Goal: Information Seeking & Learning: Learn about a topic

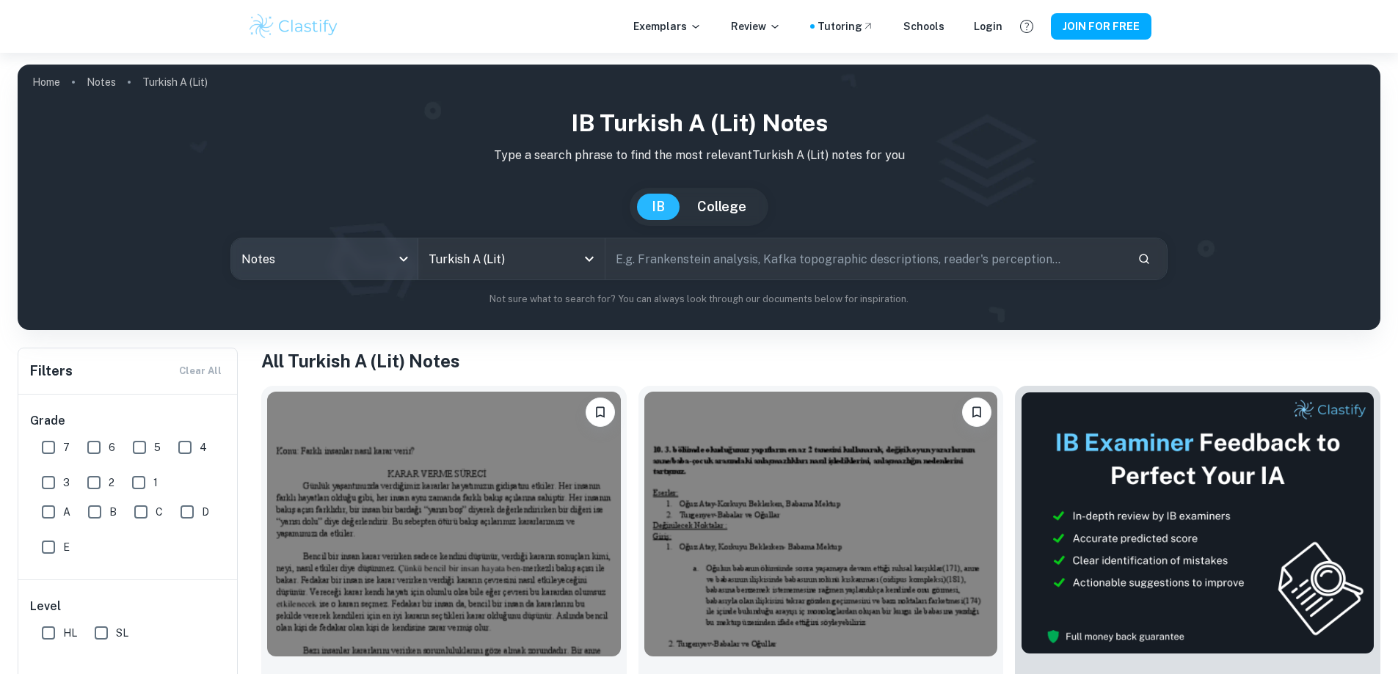
click at [351, 260] on body "We value your privacy We use cookies to enhance your browsing experience, serve…" at bounding box center [699, 390] width 1398 height 674
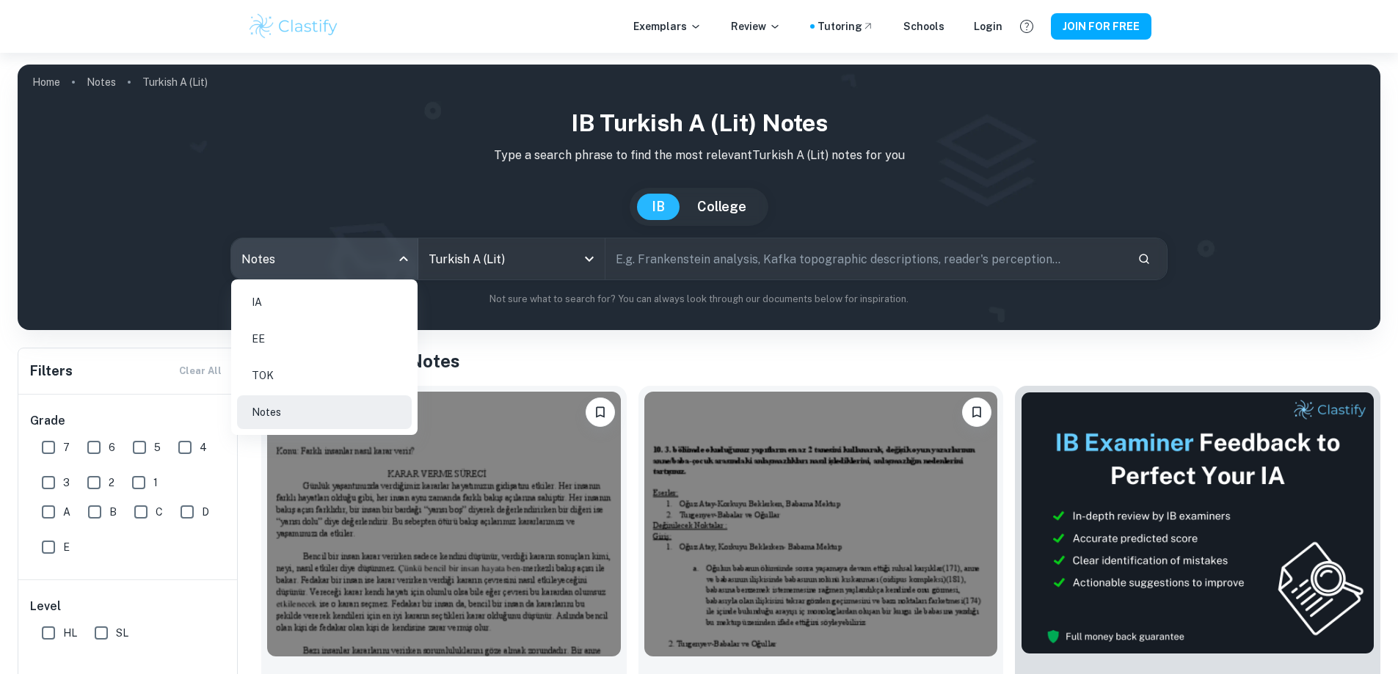
click at [340, 309] on li "IA" at bounding box center [324, 302] width 175 height 34
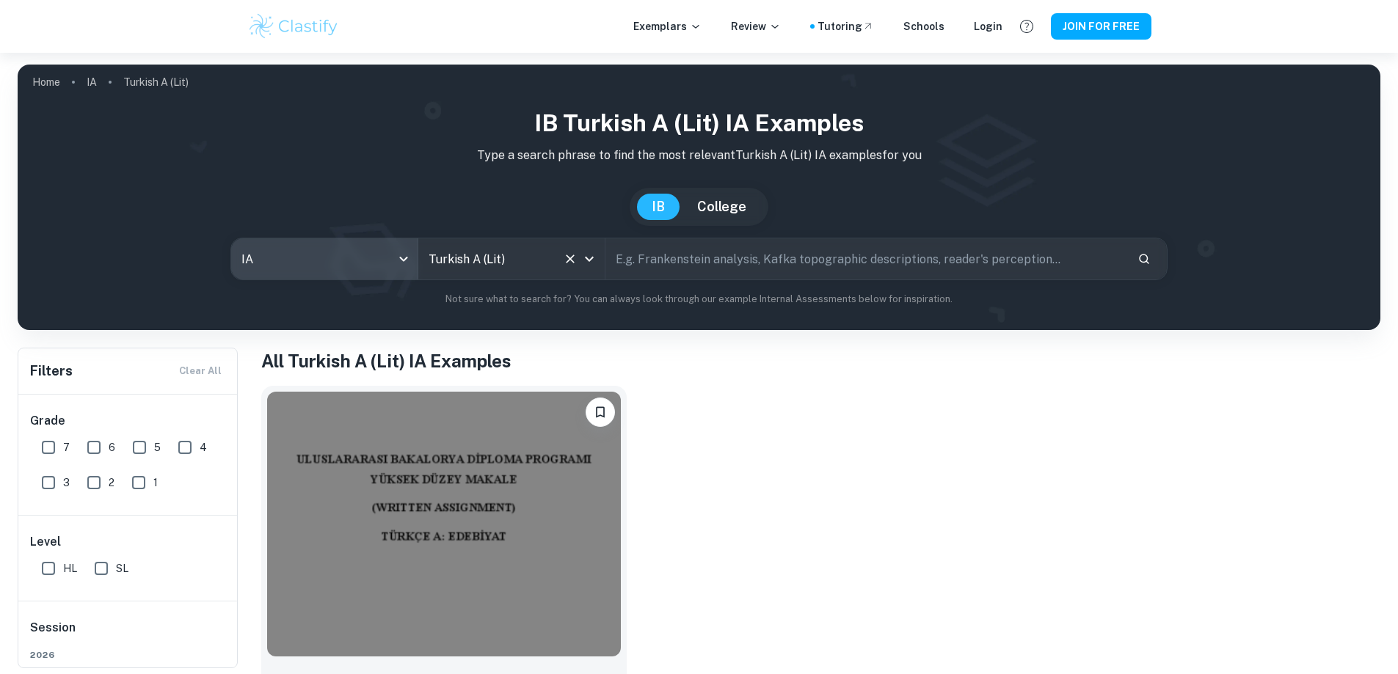
click at [501, 251] on input "Turkish A (Lit)" at bounding box center [491, 259] width 132 height 28
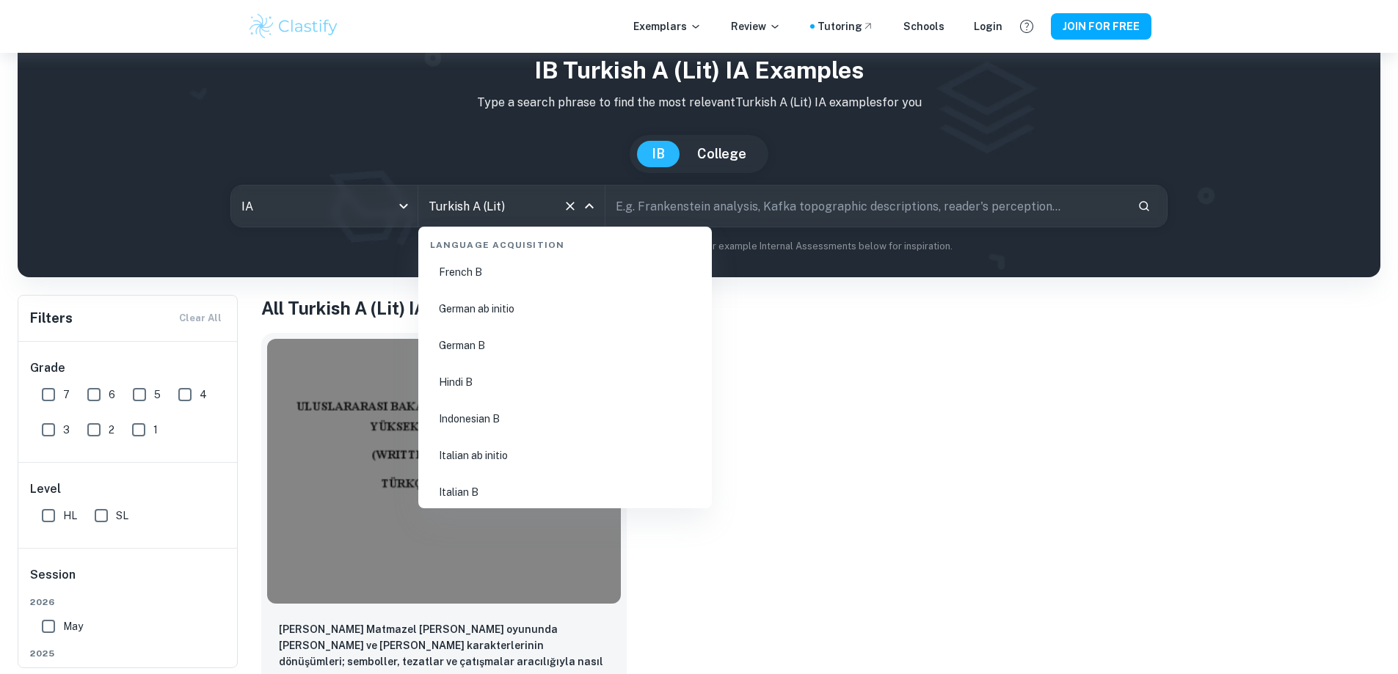
scroll to position [1284, 0]
click at [487, 343] on li "German B" at bounding box center [565, 345] width 282 height 34
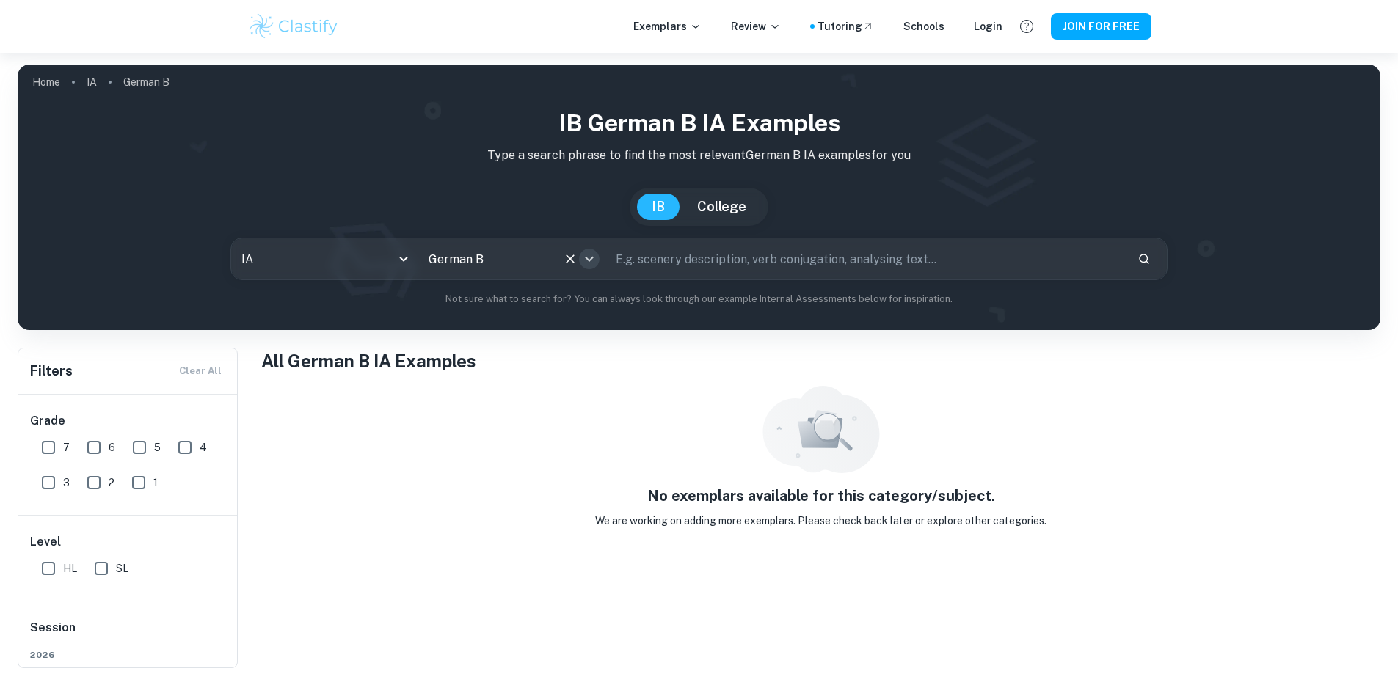
click at [593, 261] on icon "Open" at bounding box center [589, 259] width 18 height 18
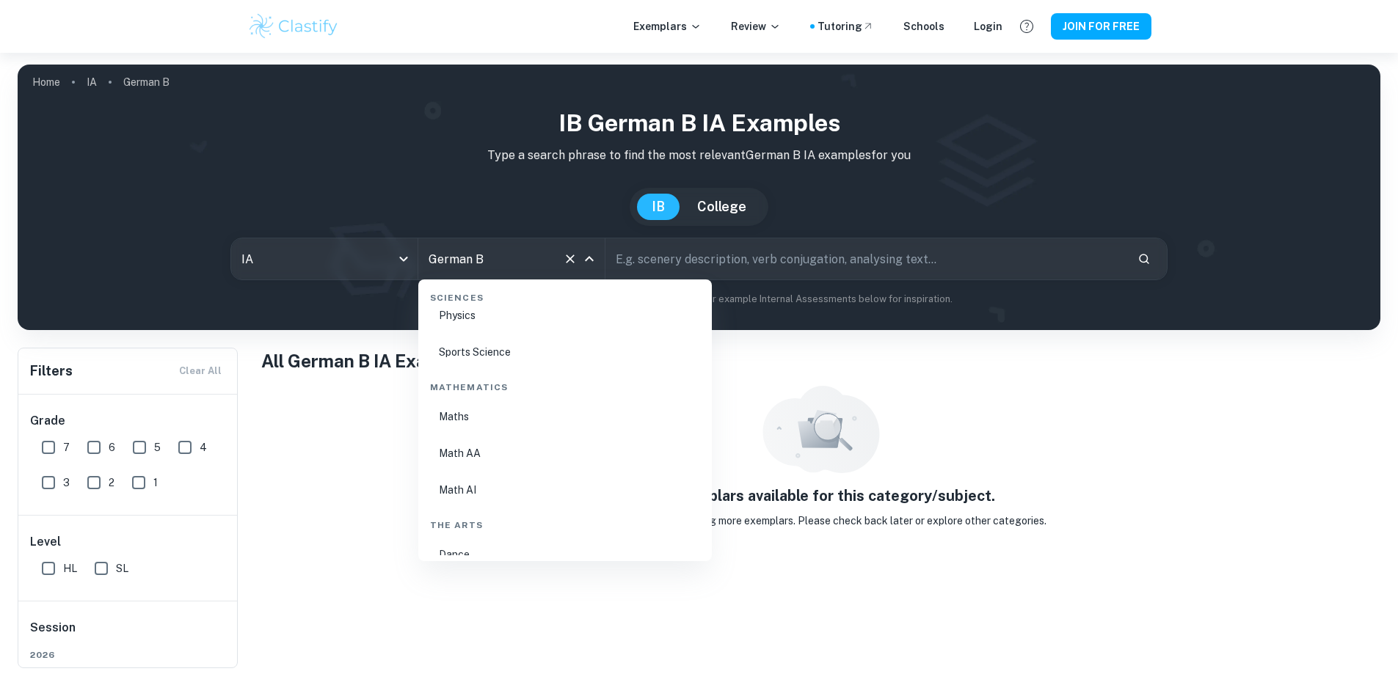
scroll to position [2450, 0]
click at [491, 455] on li "Math AA" at bounding box center [565, 453] width 282 height 34
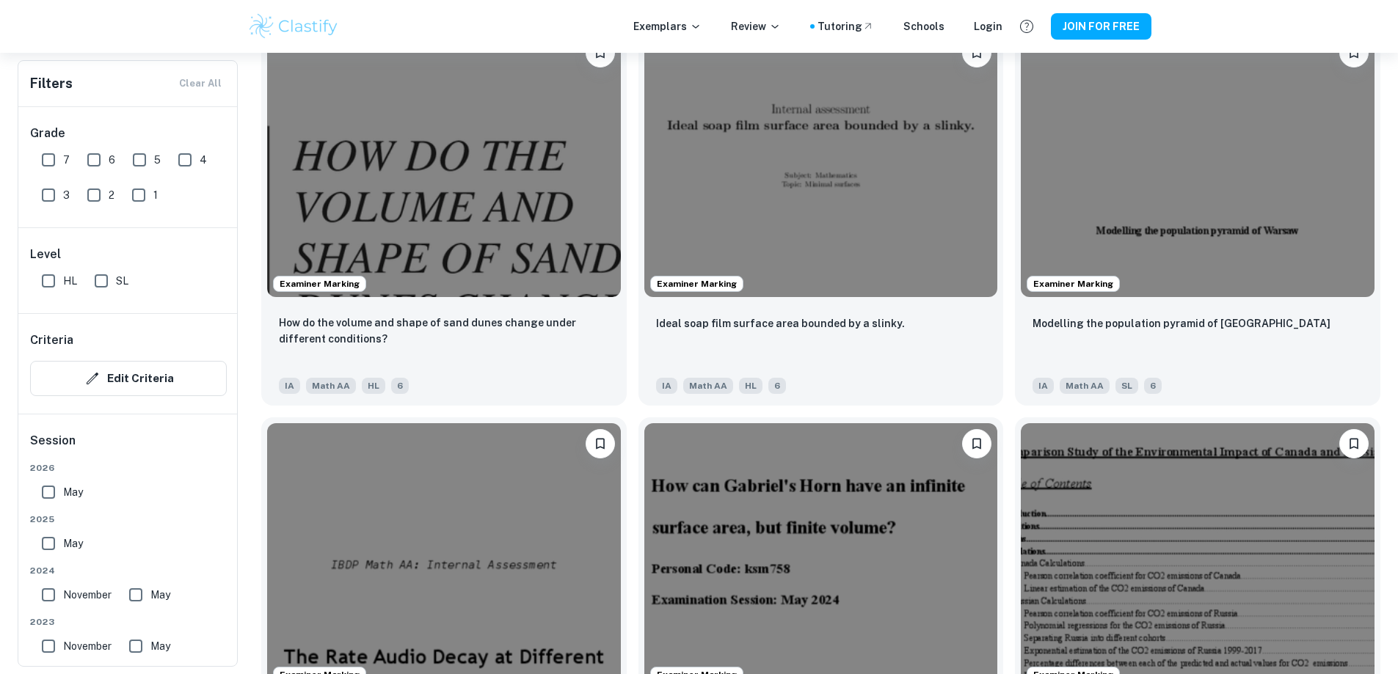
scroll to position [1668, 0]
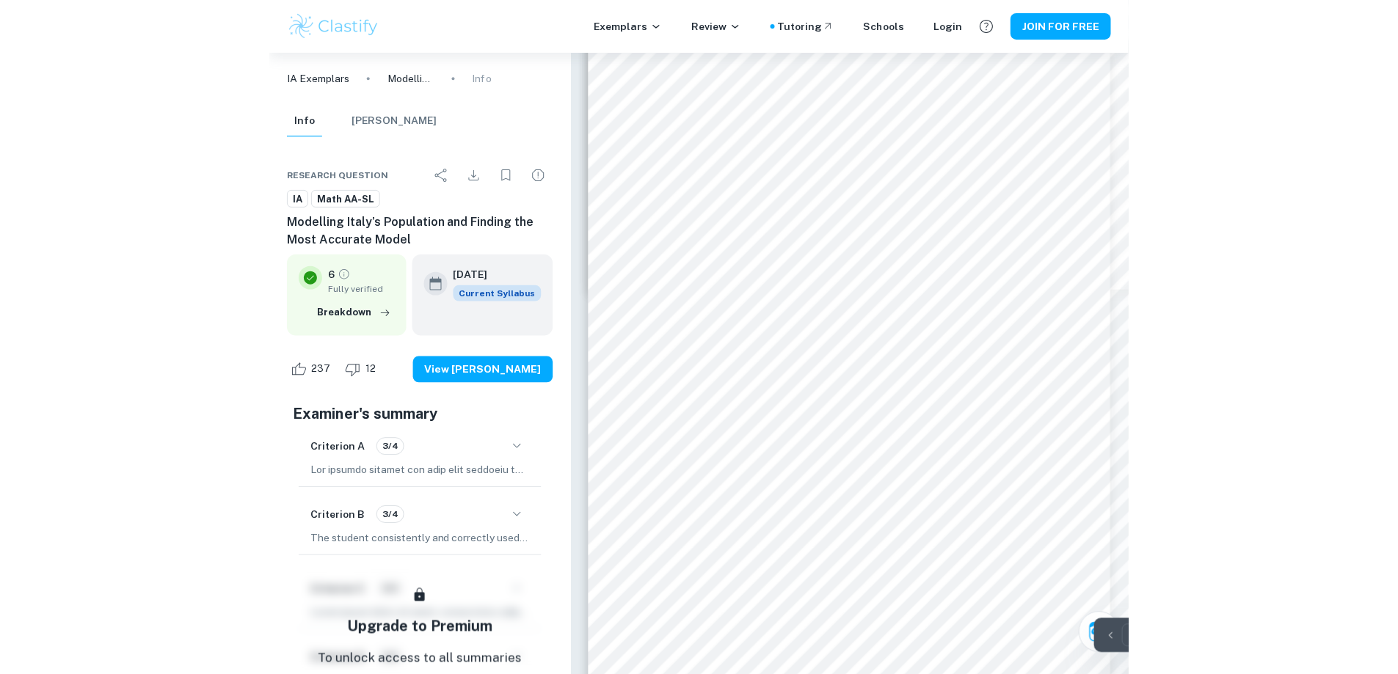
scroll to position [2542, 0]
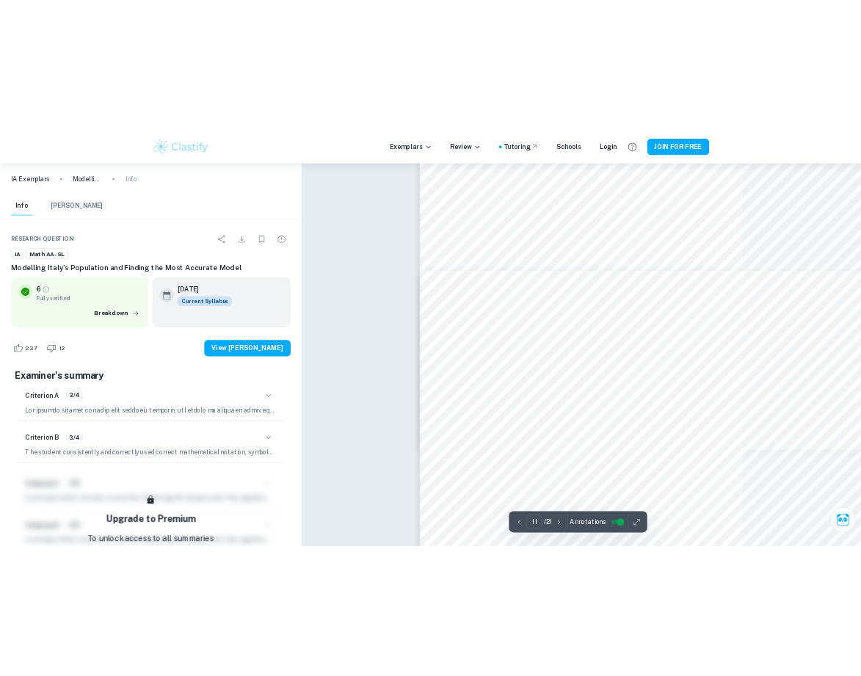
scroll to position [7559, 0]
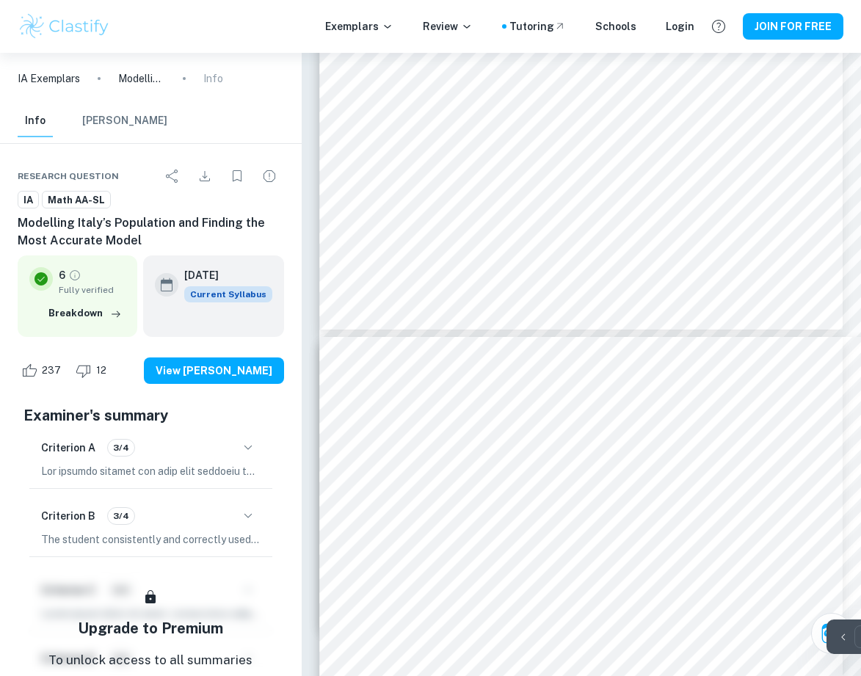
type input "12"
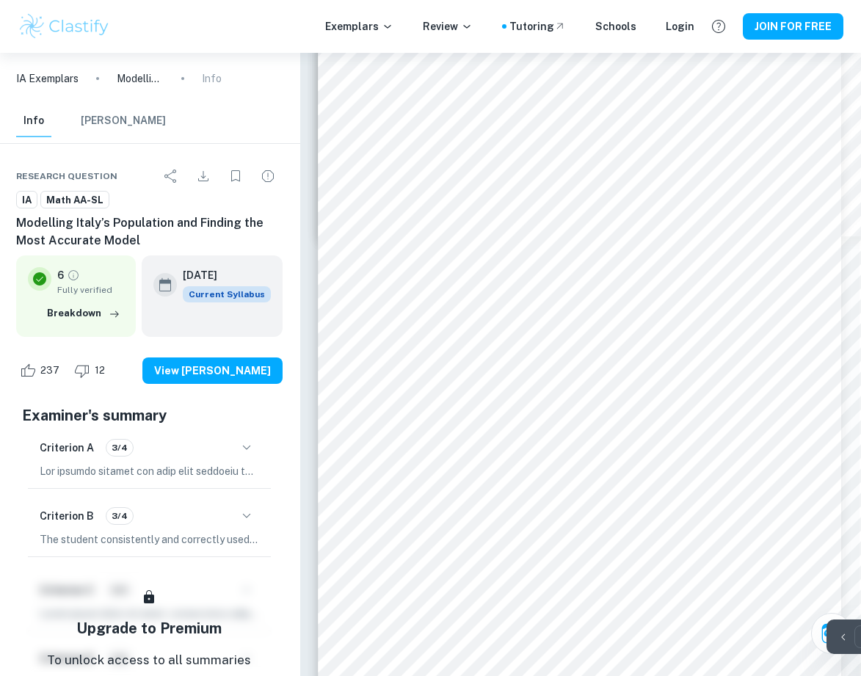
scroll to position [8689, 1]
